Goal: Task Accomplishment & Management: Use online tool/utility

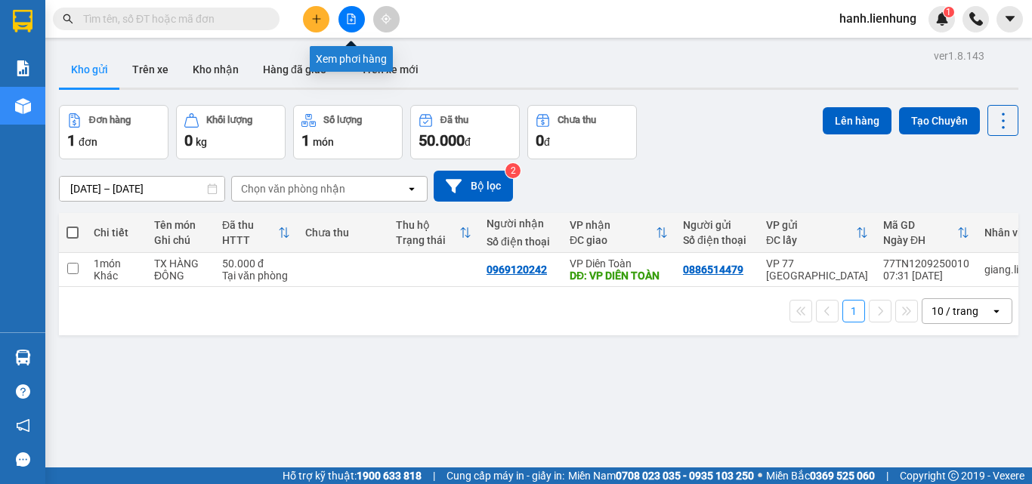
click at [344, 20] on button at bounding box center [352, 19] width 26 height 26
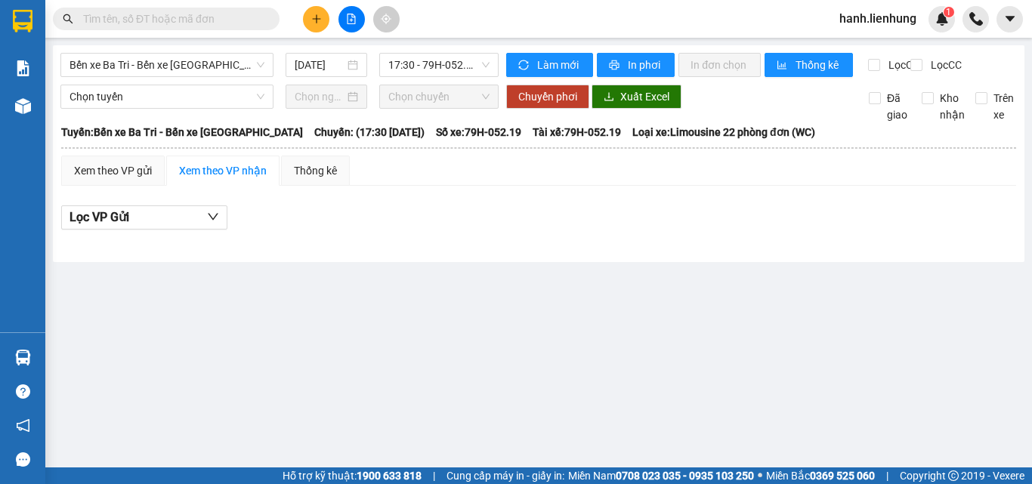
click at [128, 14] on input "text" at bounding box center [172, 19] width 178 height 17
click at [152, 70] on span "Bến xe Ba Tri - Bến xe [GEOGRAPHIC_DATA]" at bounding box center [167, 65] width 195 height 23
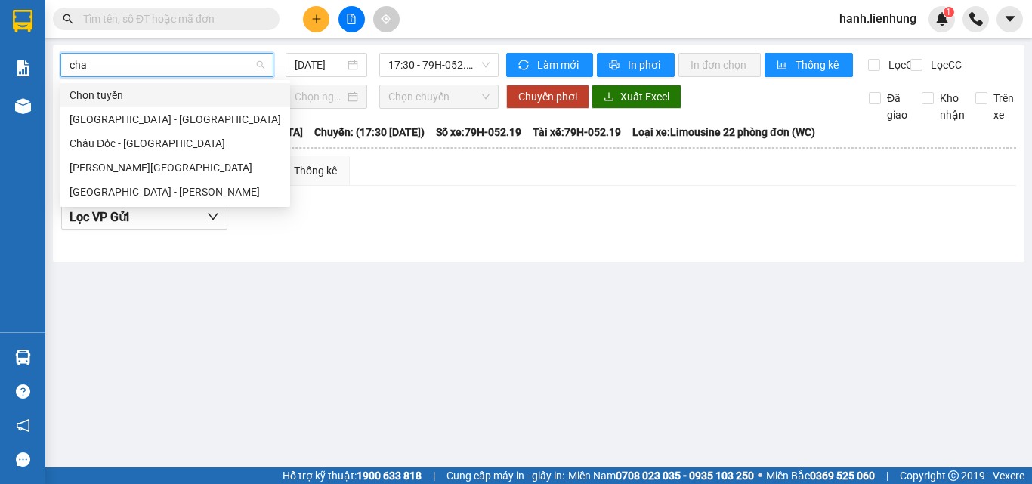
type input "chau"
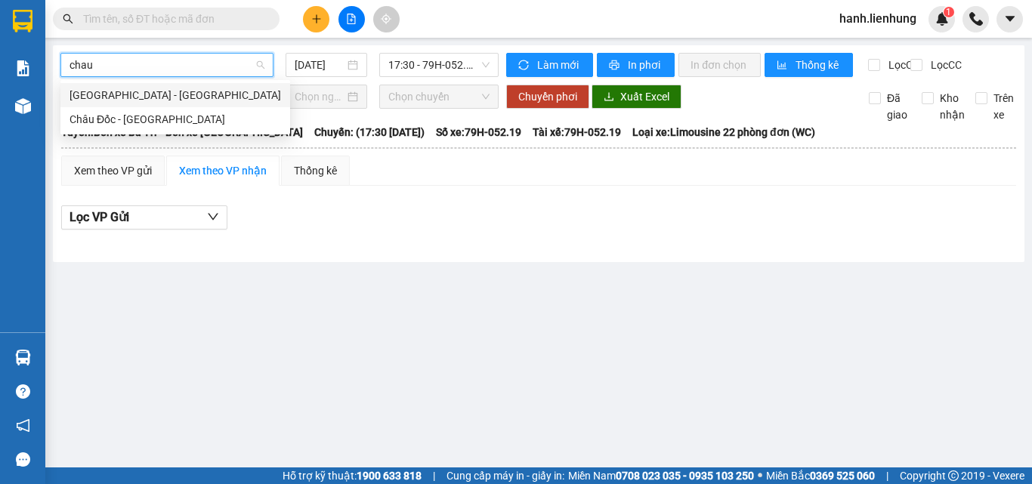
click at [157, 96] on div "[GEOGRAPHIC_DATA] - [GEOGRAPHIC_DATA]" at bounding box center [176, 95] width 212 height 17
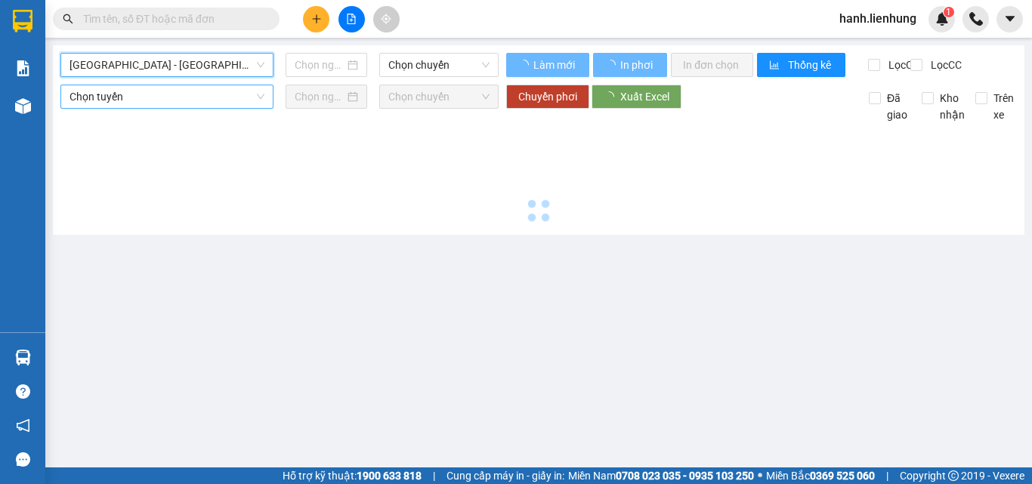
type input "[DATE]"
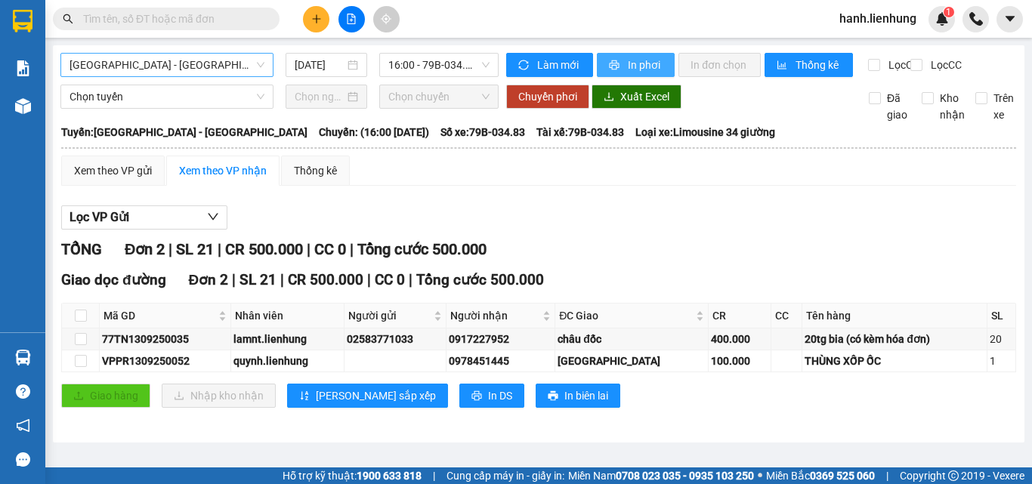
click at [637, 73] on span "In phơi" at bounding box center [645, 65] width 35 height 17
click at [748, 244] on div "Lọc VP Gửi TỔNG Đơn 2 | SL 21 | CR 500.000 | CC 0 | Tổng cước 500.000 Giao dọc…" at bounding box center [538, 312] width 955 height 229
click at [189, 24] on input "text" at bounding box center [172, 19] width 178 height 17
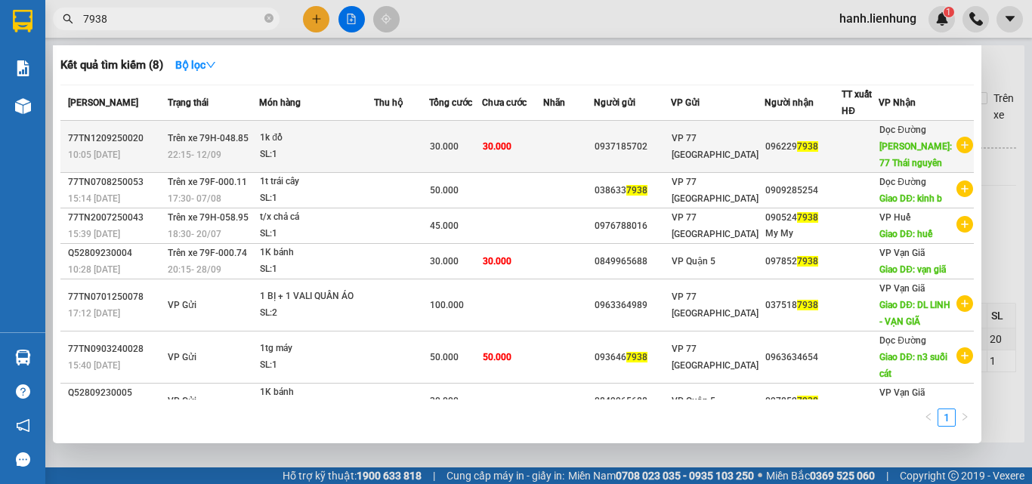
type input "7938"
click at [544, 148] on td "30.000" at bounding box center [513, 147] width 62 height 52
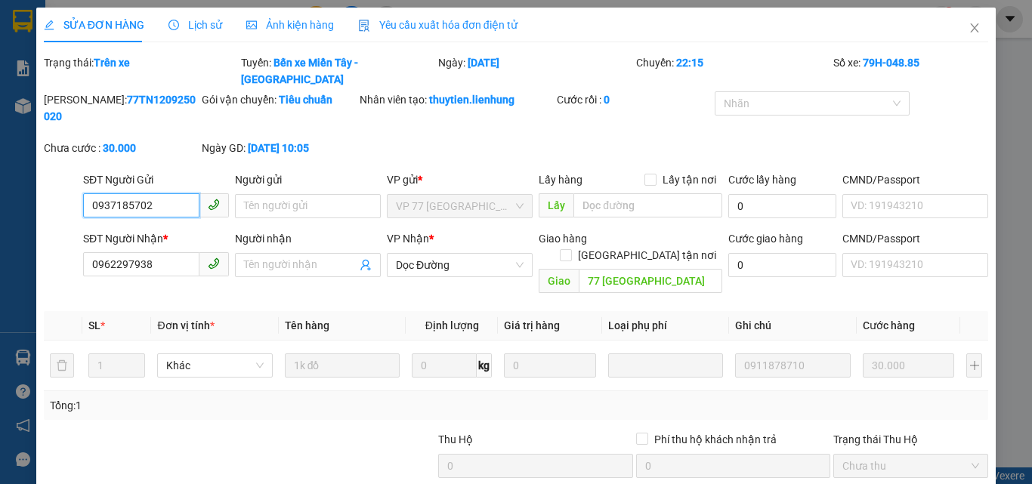
type input "0937185702"
type input "0962297938"
type input "77 Thái nguyên"
type input "30.000"
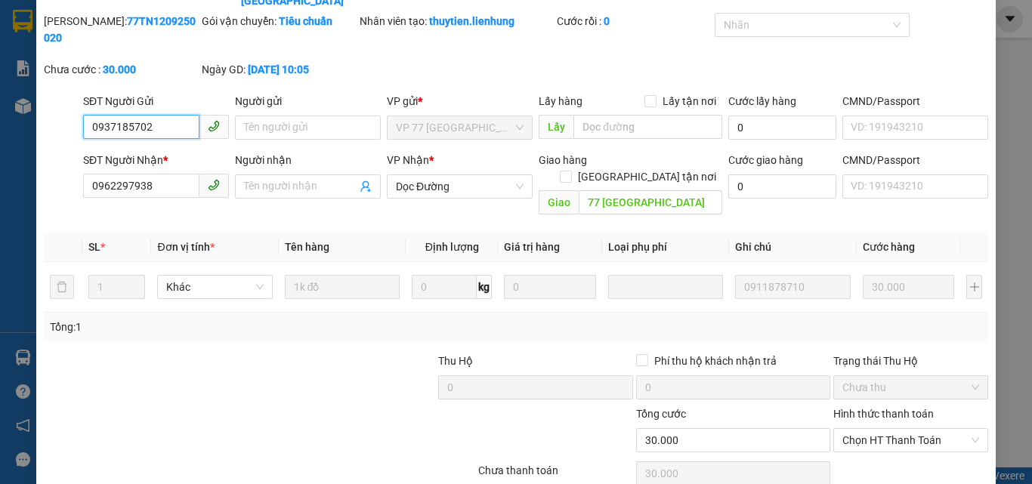
scroll to position [98, 0]
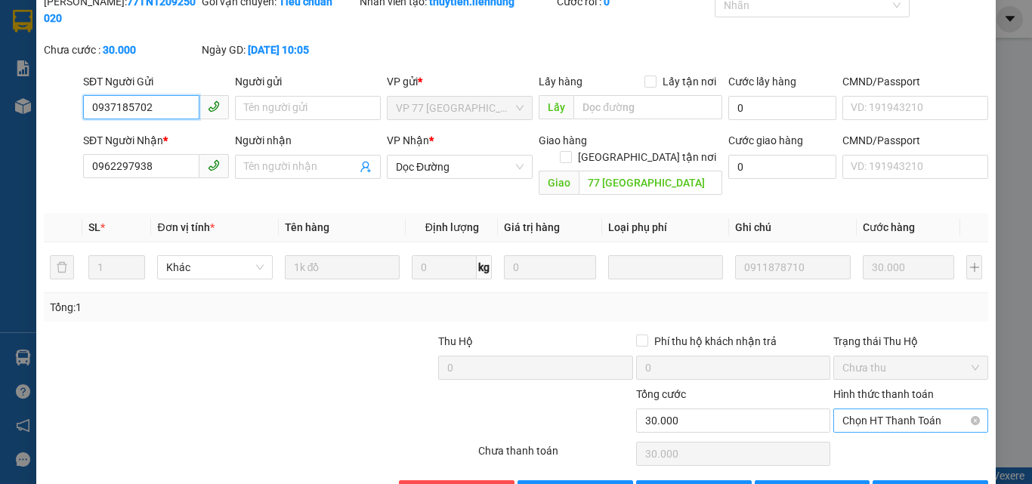
click at [884, 410] on span "Chọn HT Thanh Toán" at bounding box center [911, 421] width 137 height 23
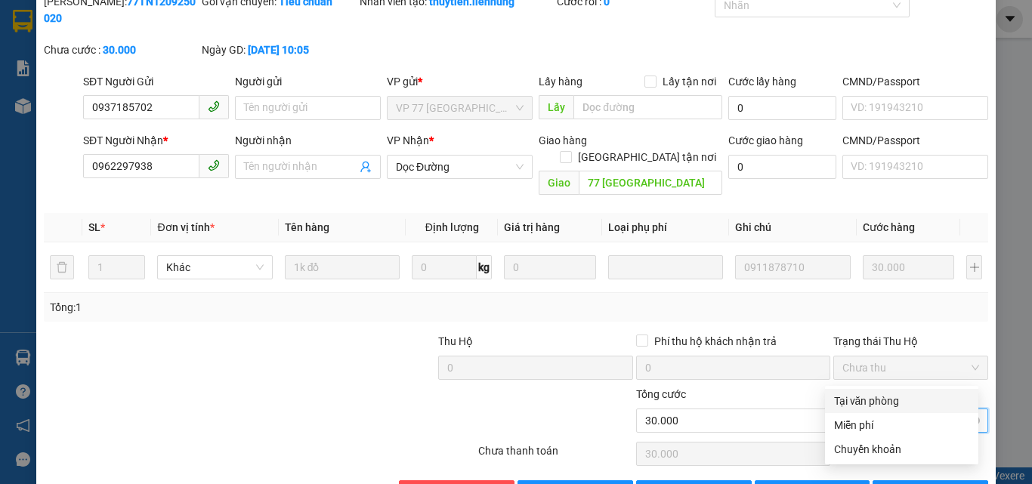
click at [892, 406] on div "Tại văn phòng" at bounding box center [901, 401] width 135 height 17
type input "0"
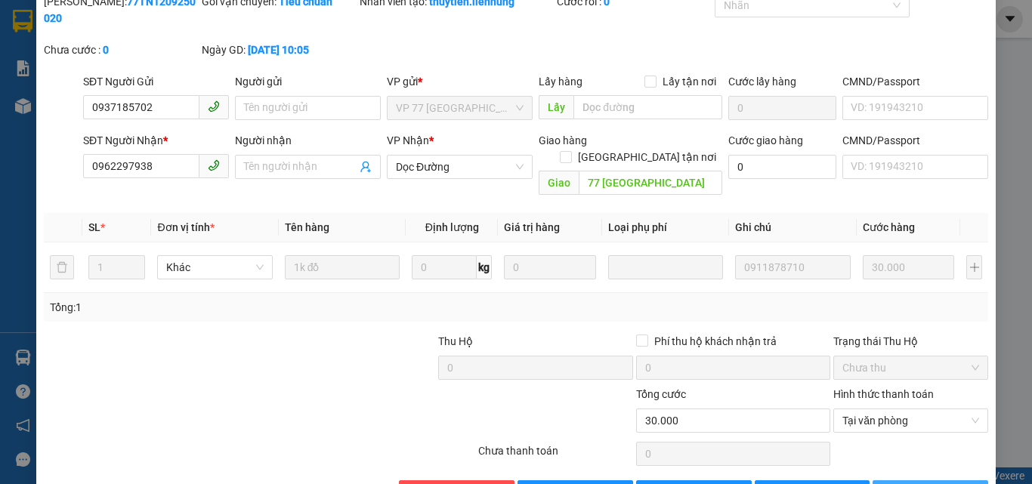
click at [924, 484] on span "Lưu và In" at bounding box center [955, 492] width 106 height 17
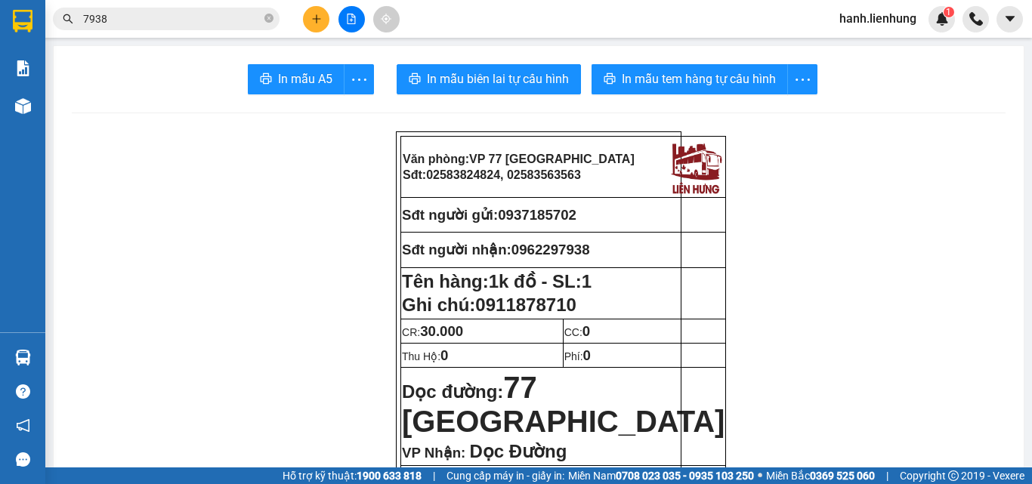
scroll to position [378, 0]
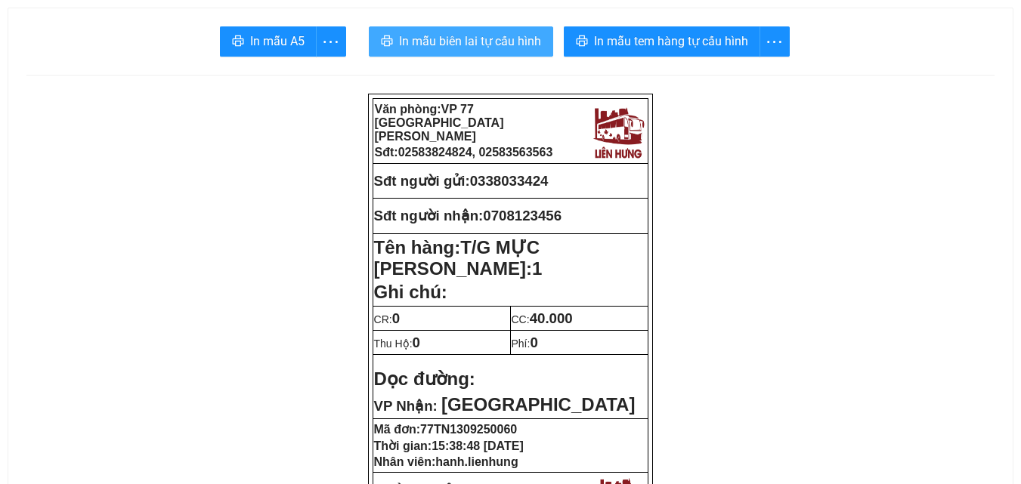
drag, startPoint x: 460, startPoint y: 35, endPoint x: 648, endPoint y: 289, distance: 316.5
click at [459, 33] on span "In mẫu biên lai tự cấu hình" at bounding box center [470, 41] width 142 height 19
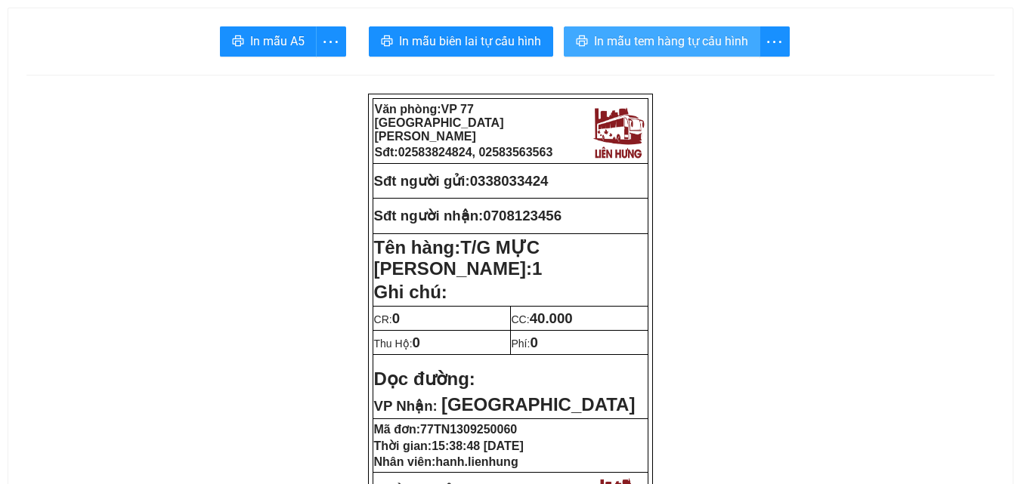
click at [705, 45] on span "In mẫu tem hàng tự cấu hình" at bounding box center [671, 41] width 154 height 19
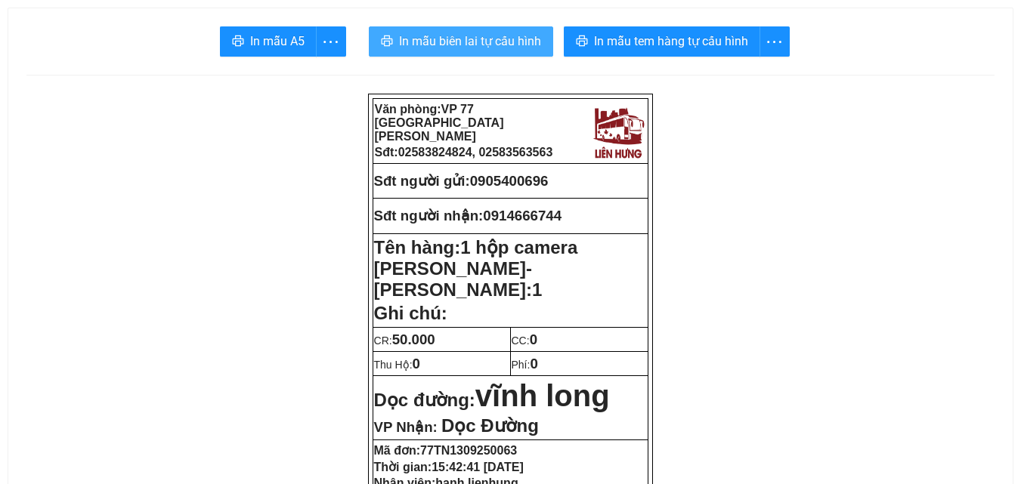
click at [494, 43] on span "In mẫu biên lai tự cấu hình" at bounding box center [470, 41] width 142 height 19
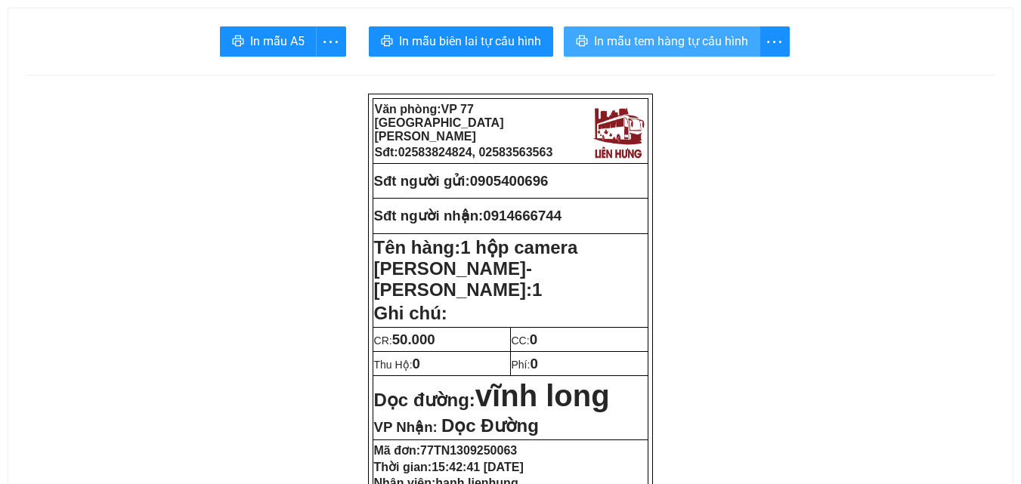
click at [699, 42] on span "In mẫu tem hàng tự cấu hình" at bounding box center [671, 41] width 154 height 19
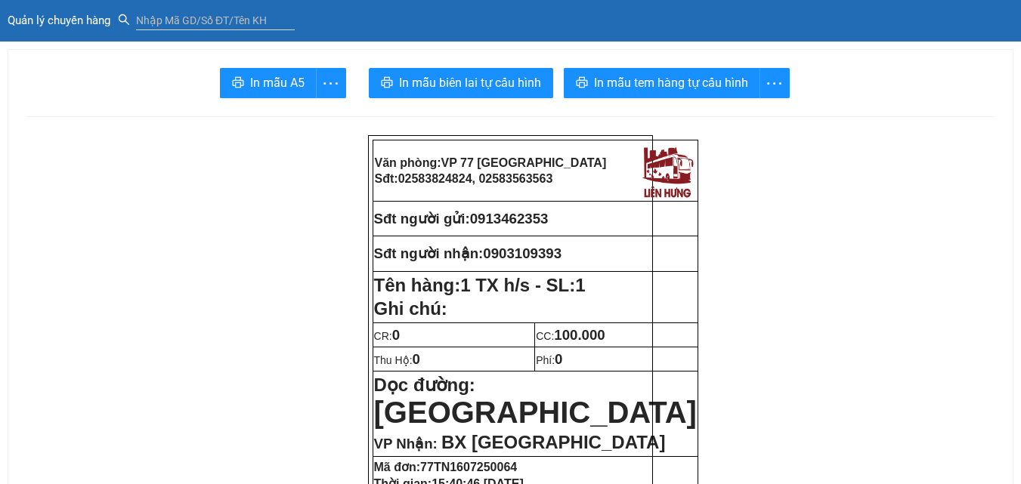
click at [49, 22] on span "Quản lý chuyến hàng" at bounding box center [63, 21] width 110 height 14
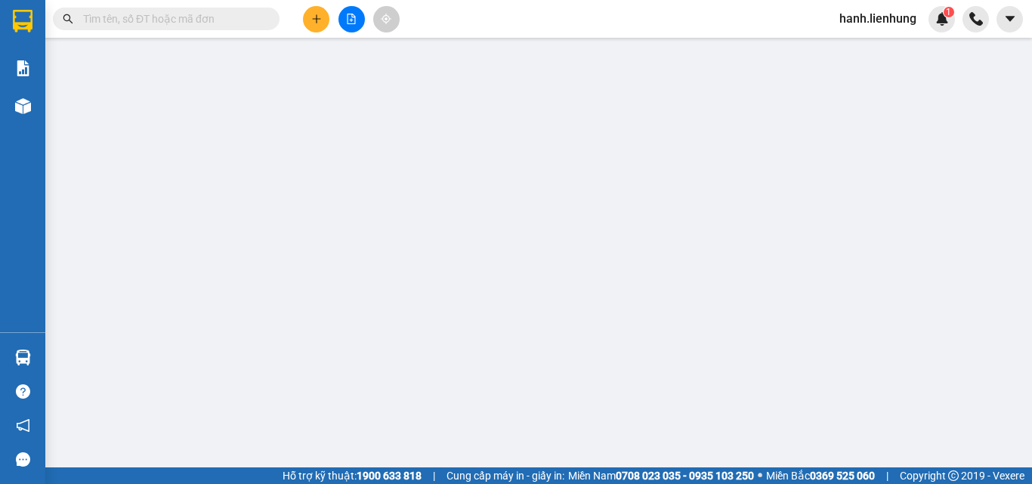
click at [206, 20] on input "text" at bounding box center [172, 19] width 178 height 17
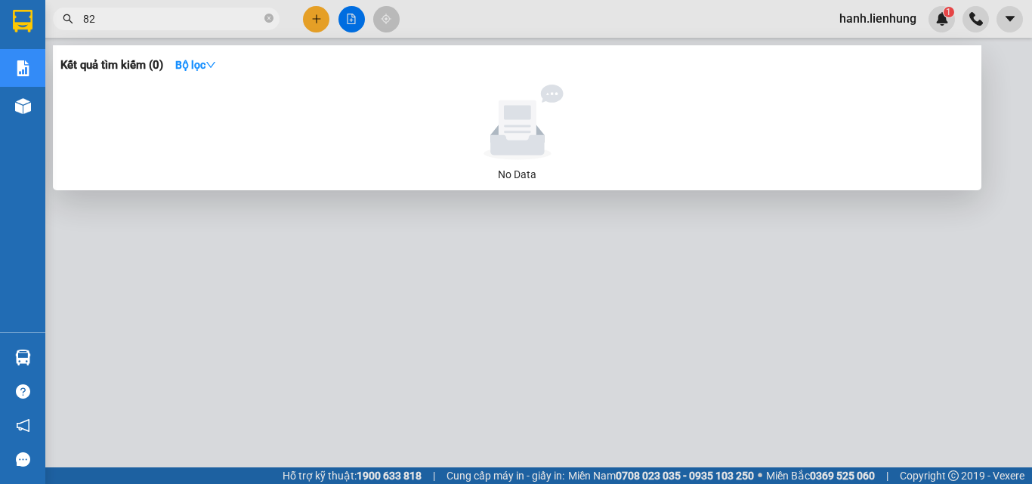
type input "8"
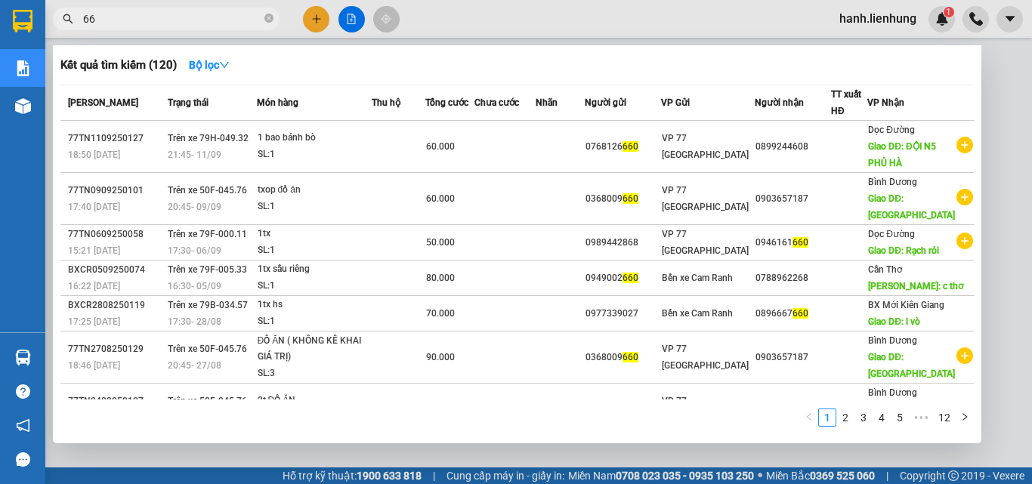
type input "6"
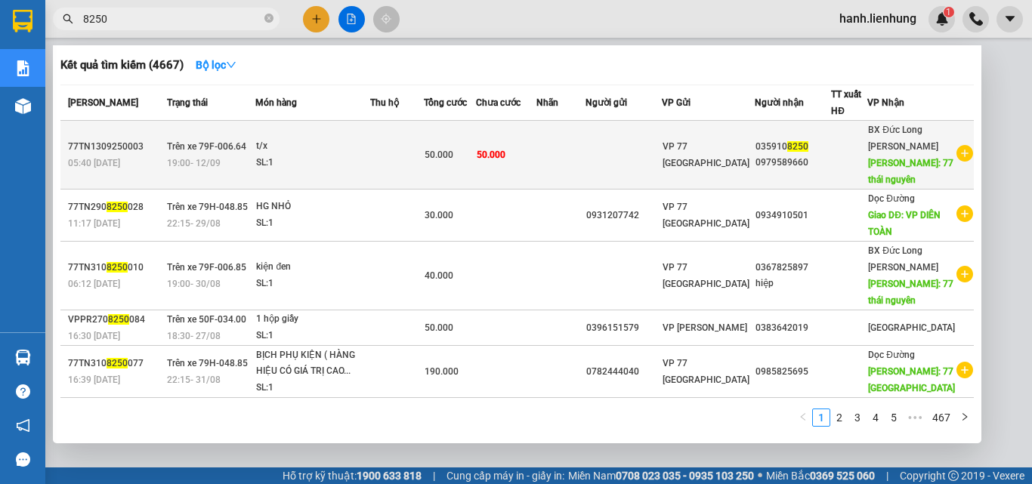
type input "8250"
click at [570, 162] on td at bounding box center [561, 155] width 49 height 69
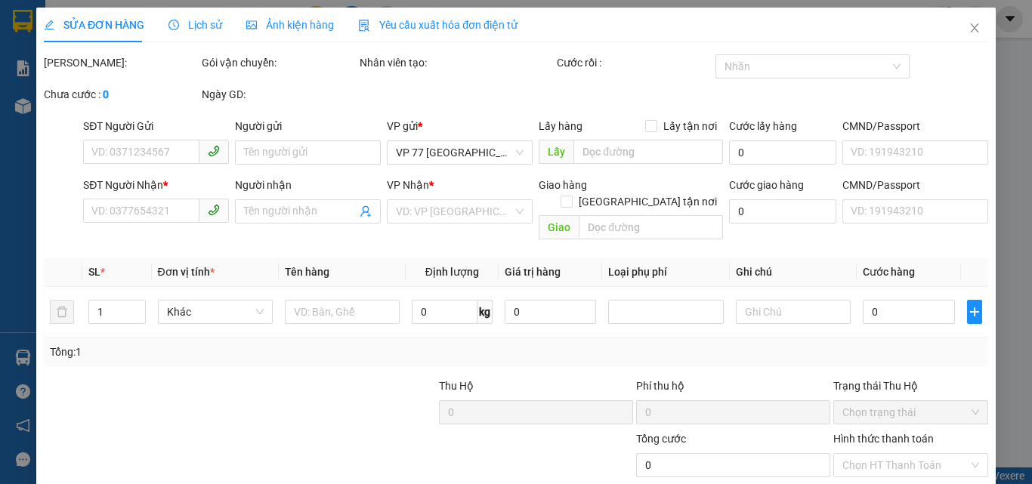
type input "0359108250"
type input "0979589660"
type input "77 [GEOGRAPHIC_DATA]"
type input "50.000"
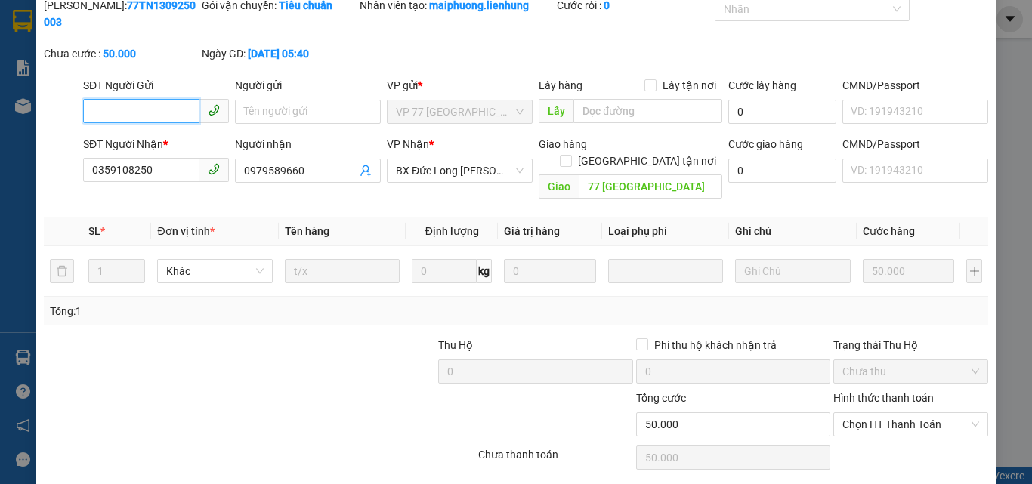
scroll to position [98, 0]
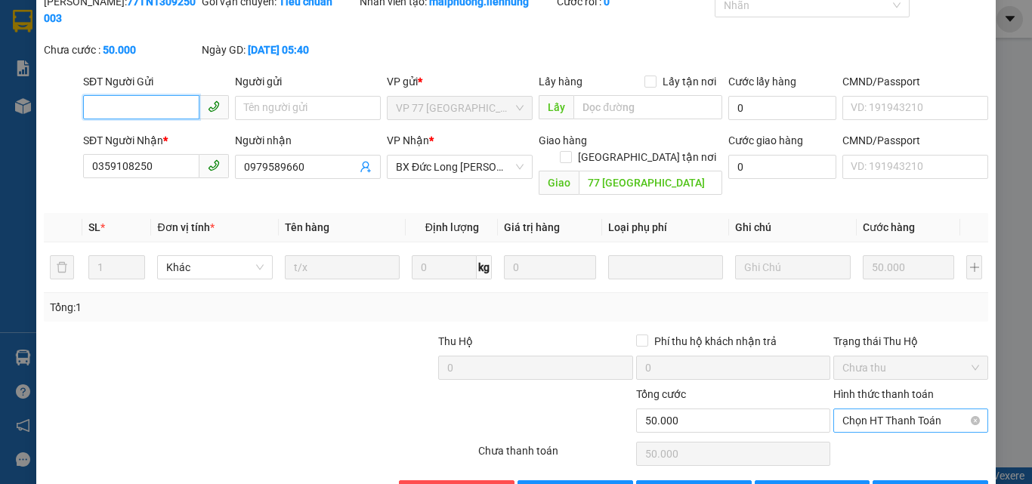
click at [884, 410] on span "Chọn HT Thanh Toán" at bounding box center [911, 421] width 137 height 23
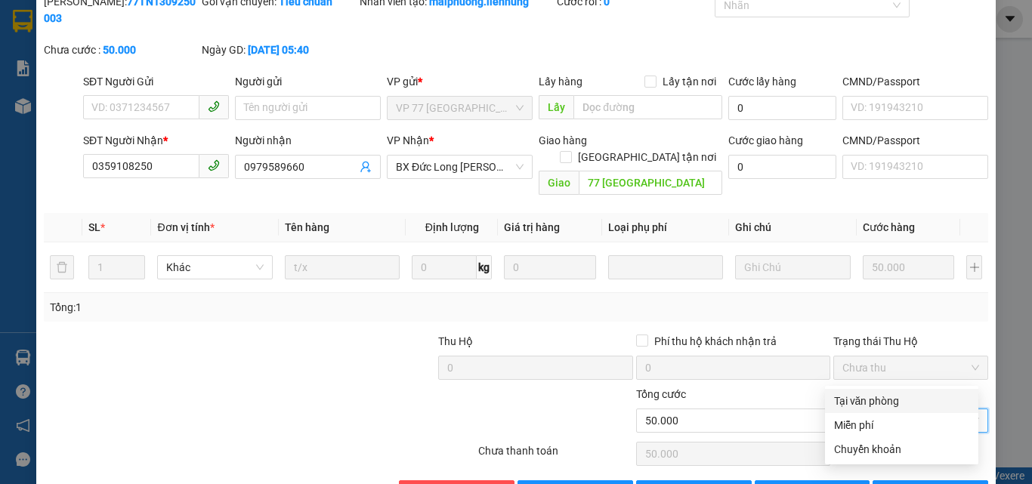
click at [891, 396] on div "Tại văn phòng" at bounding box center [901, 401] width 135 height 17
type input "0"
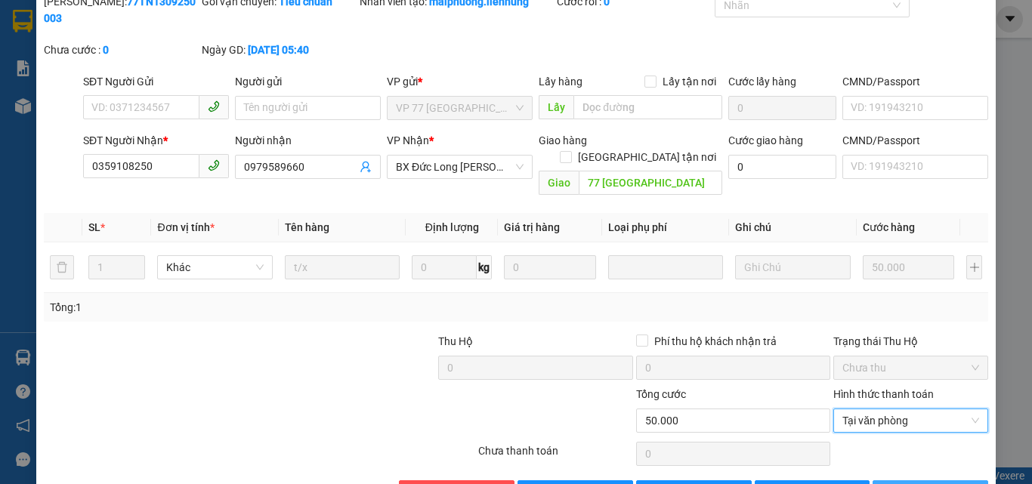
click at [896, 484] on icon "printer" at bounding box center [890, 492] width 11 height 11
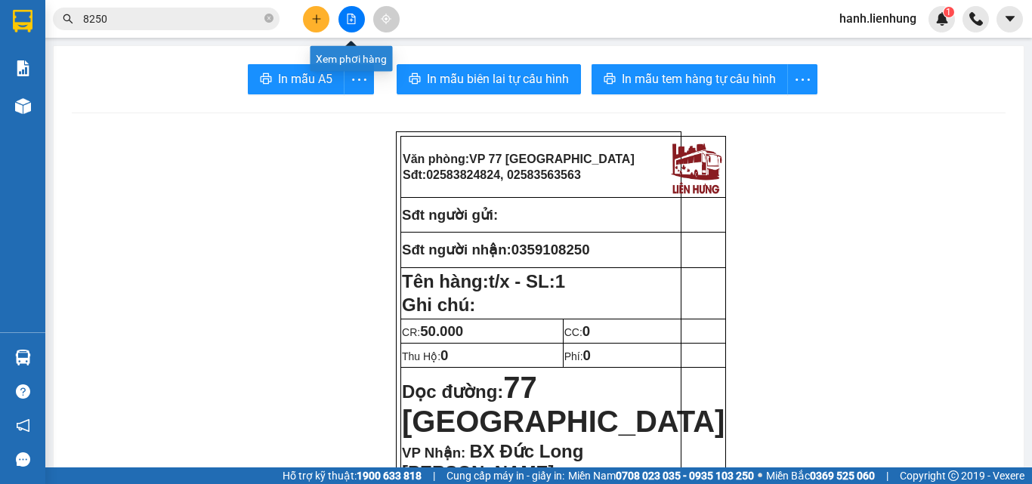
click at [357, 17] on button at bounding box center [352, 19] width 26 height 26
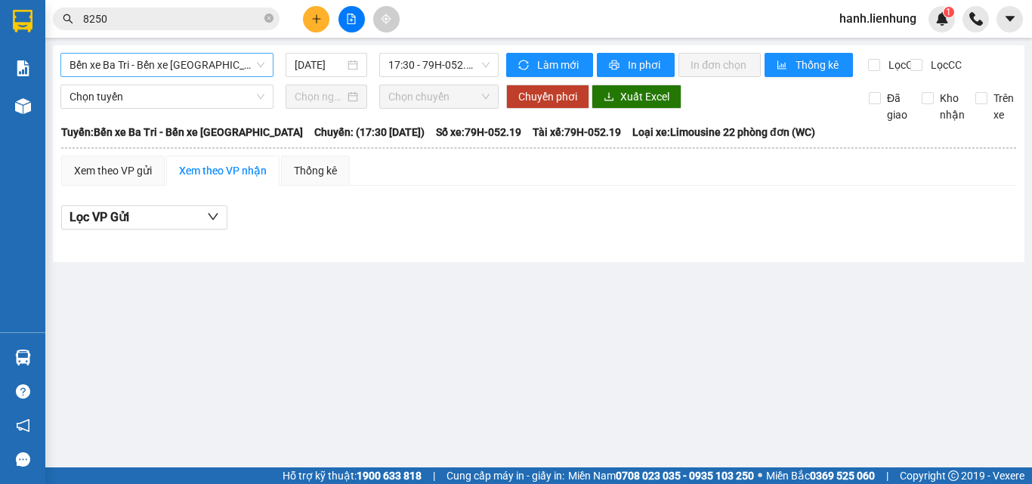
click at [174, 65] on span "Bến xe Ba Tri - Bến xe Vạn Ninh" at bounding box center [167, 65] width 195 height 23
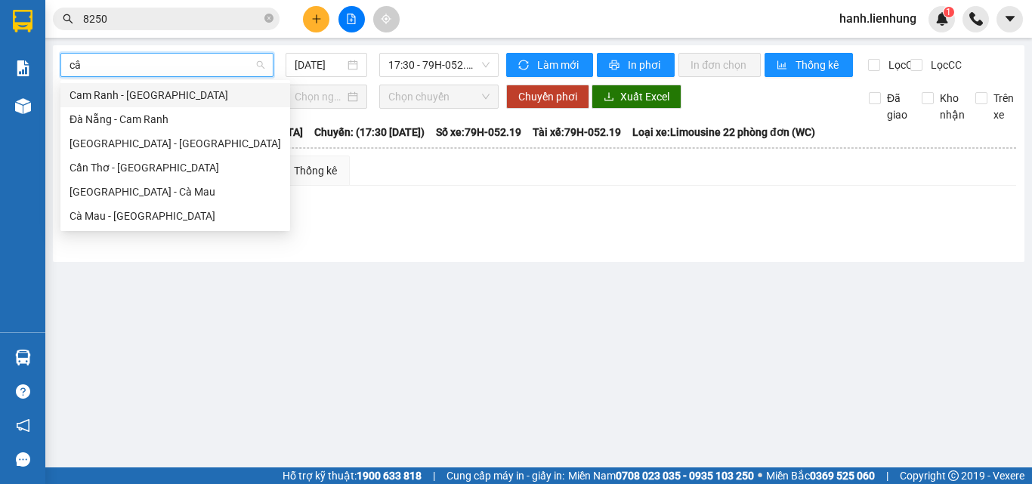
type input "cân"
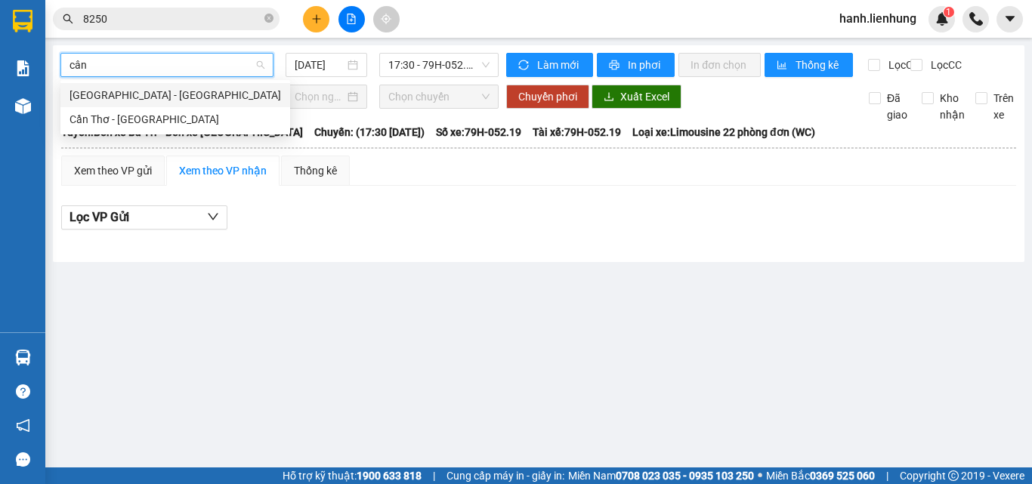
click at [172, 91] on div "Nha Trang - Cần Thơ" at bounding box center [176, 95] width 212 height 17
type input "13/09/2025"
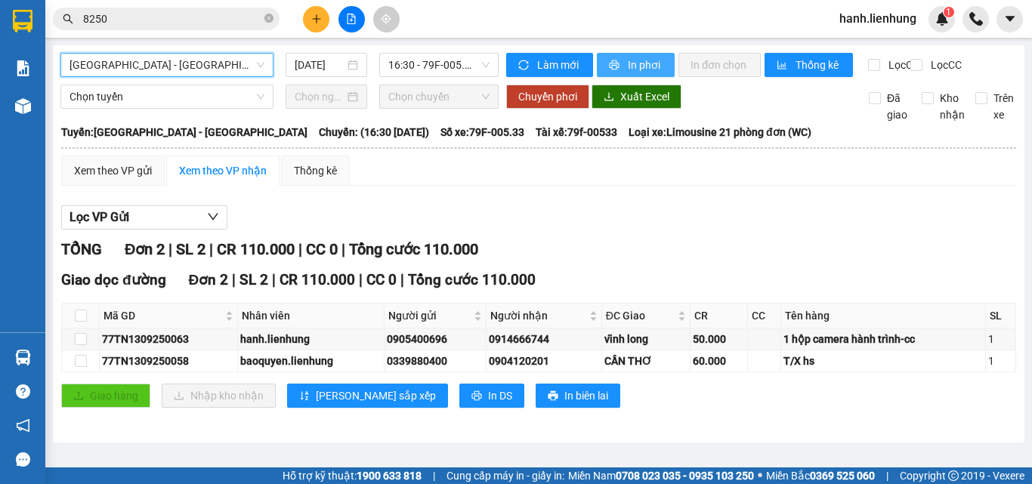
click at [652, 67] on span "In phơi" at bounding box center [645, 65] width 35 height 17
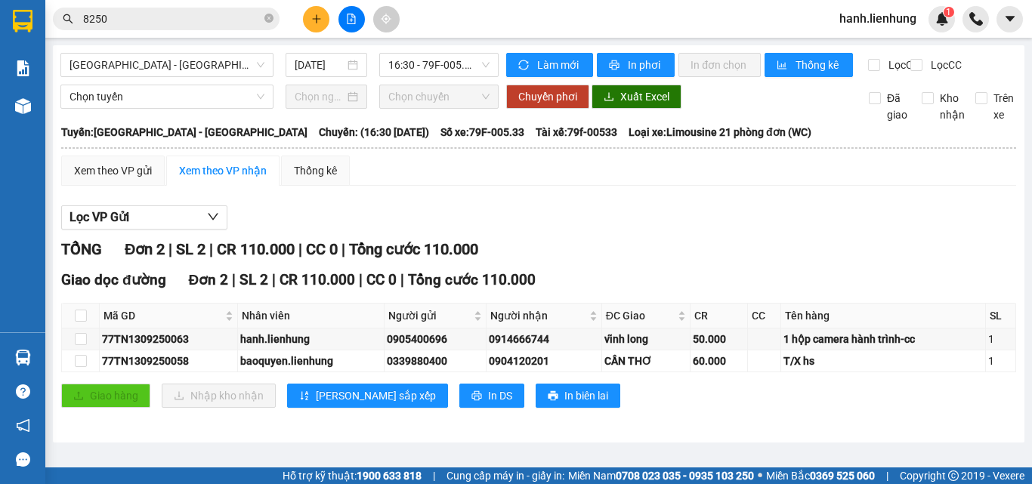
click at [767, 252] on div "TỔNG Đơn 2 | SL 2 | CR 110.000 | CC 0 | Tổng cước 110.000" at bounding box center [538, 249] width 955 height 23
